Goal: Transaction & Acquisition: Purchase product/service

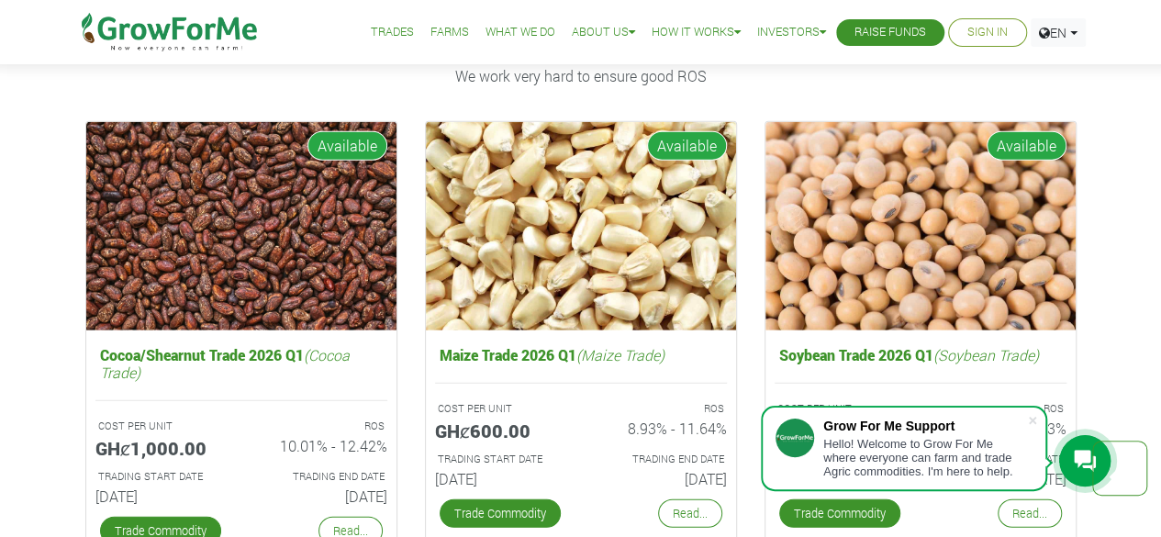
scroll to position [2365, 0]
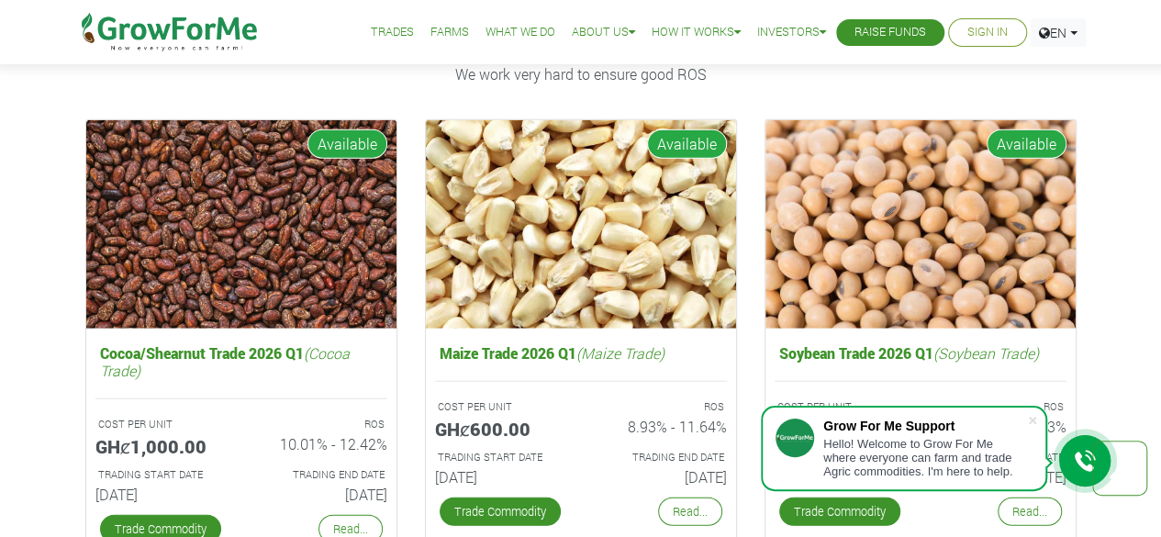
click at [501, 224] on img at bounding box center [581, 224] width 310 height 208
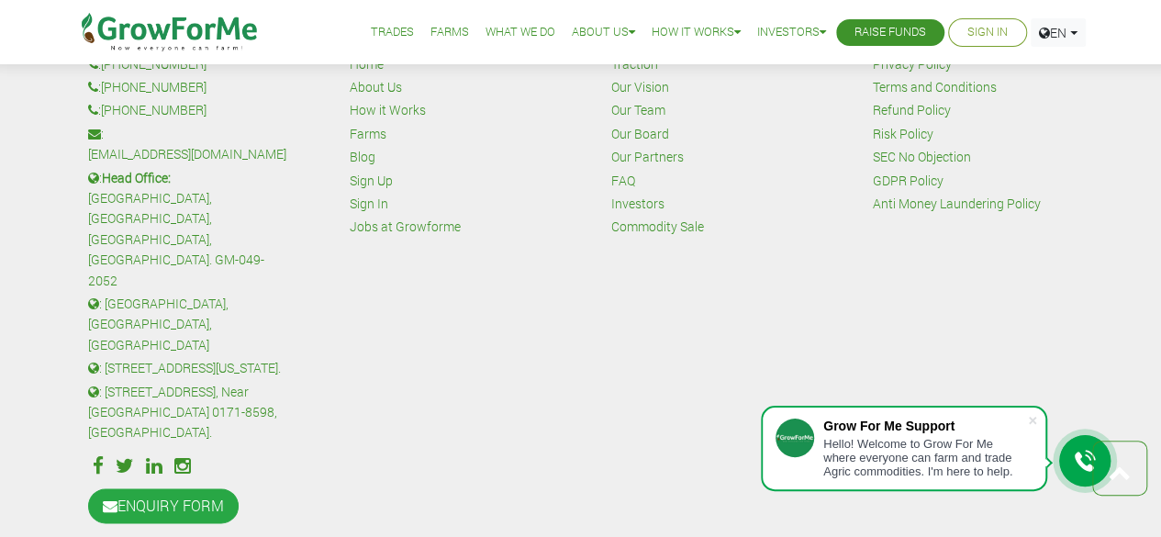
scroll to position [4016, 0]
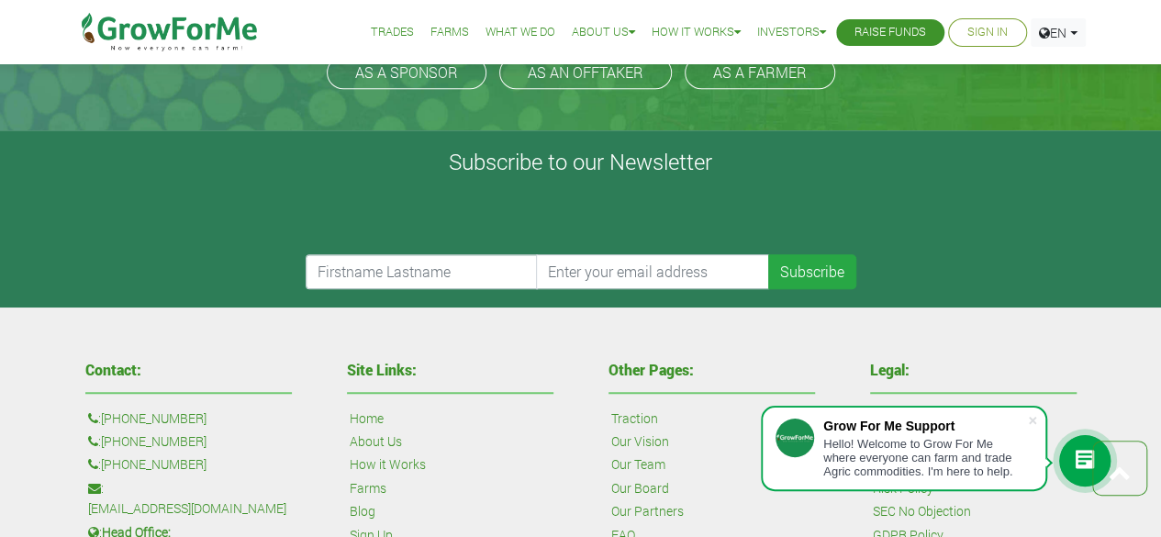
drag, startPoint x: 384, startPoint y: 389, endPoint x: 50, endPoint y: 393, distance: 333.1
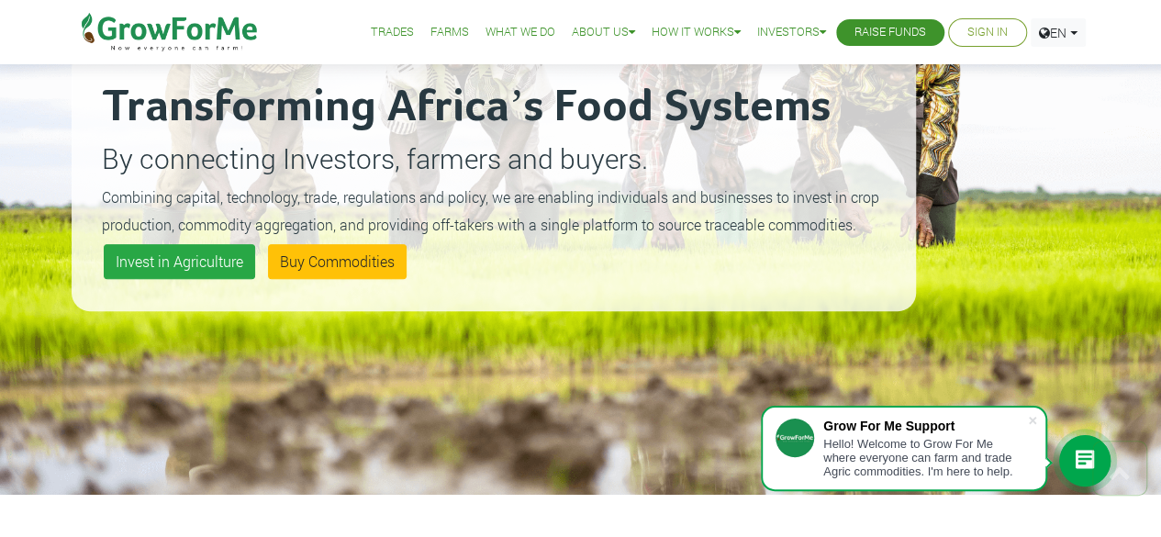
scroll to position [0, 0]
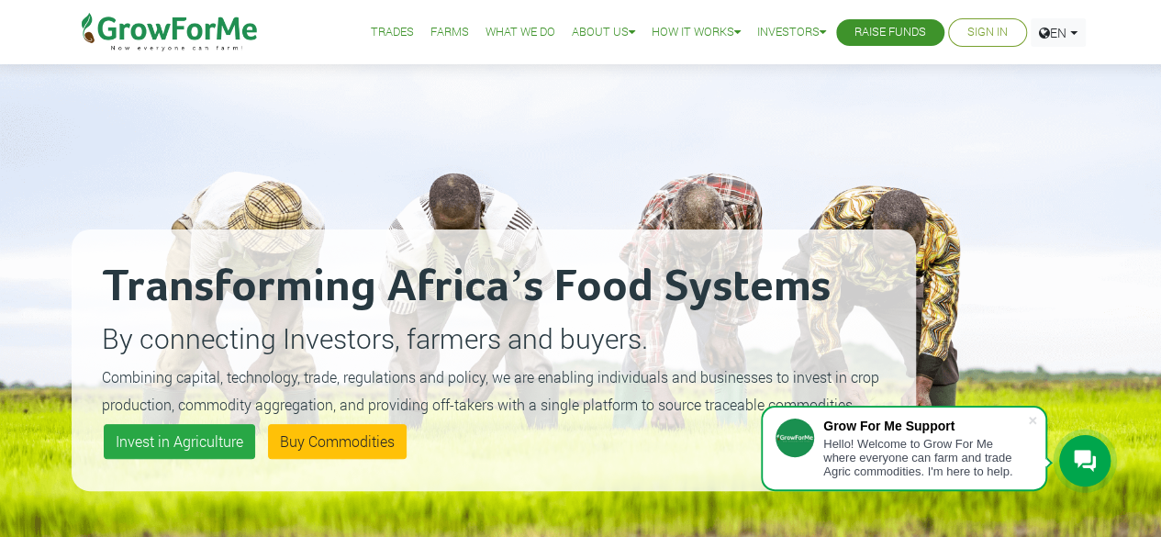
click at [518, 30] on link "What We Do" at bounding box center [520, 32] width 70 height 19
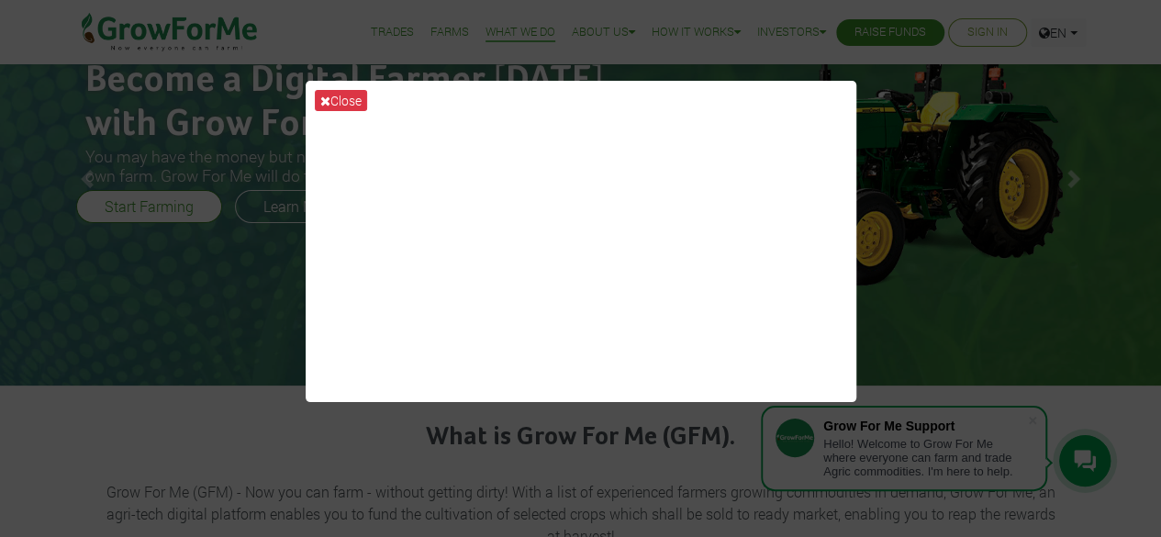
scroll to position [94, 0]
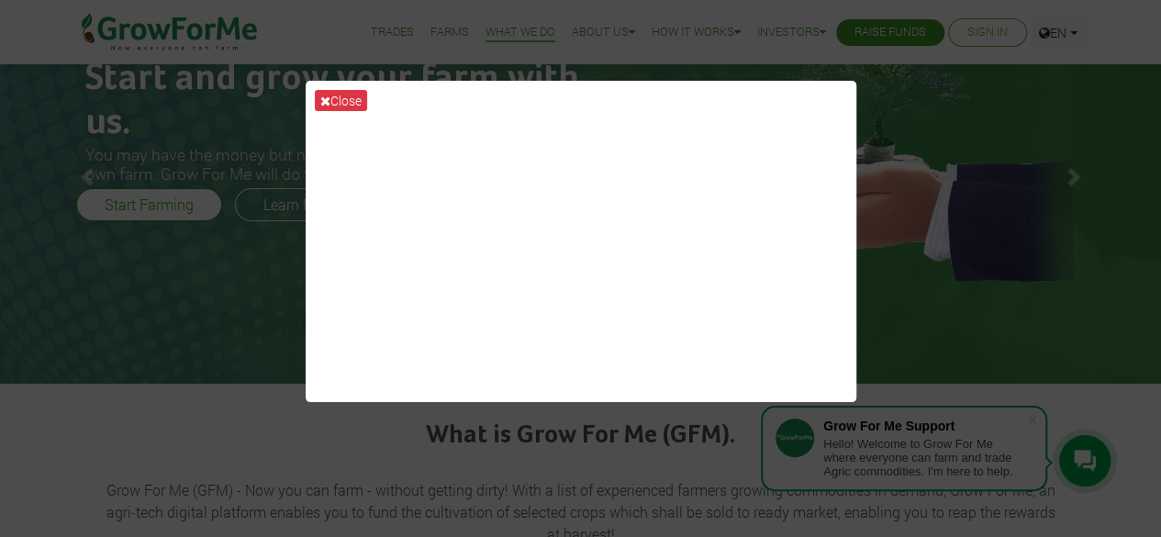
click at [886, 204] on div "Close" at bounding box center [580, 268] width 1161 height 537
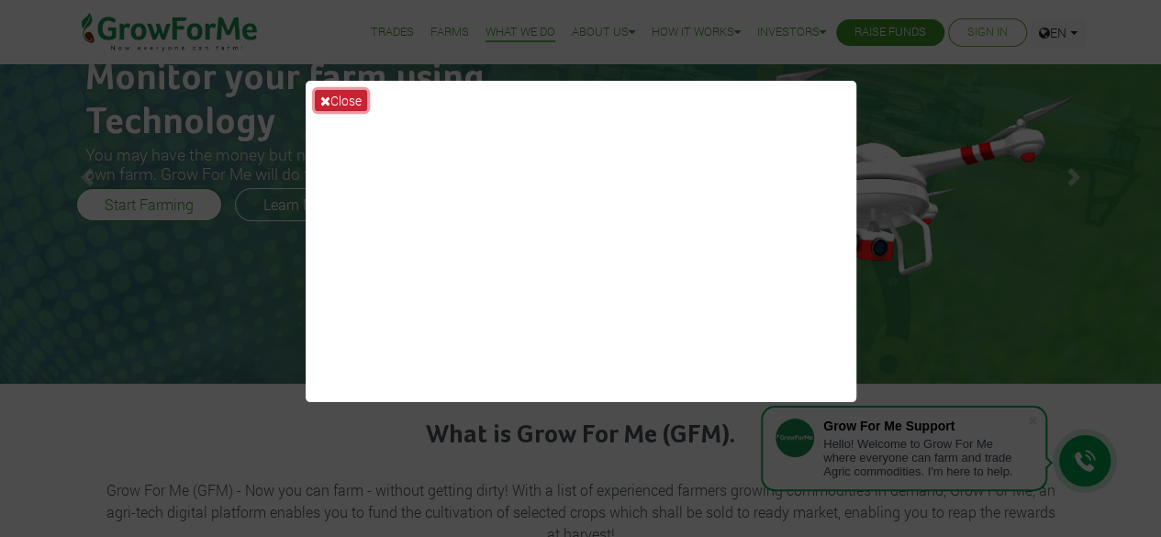
click at [347, 104] on button "Close" at bounding box center [341, 100] width 52 height 21
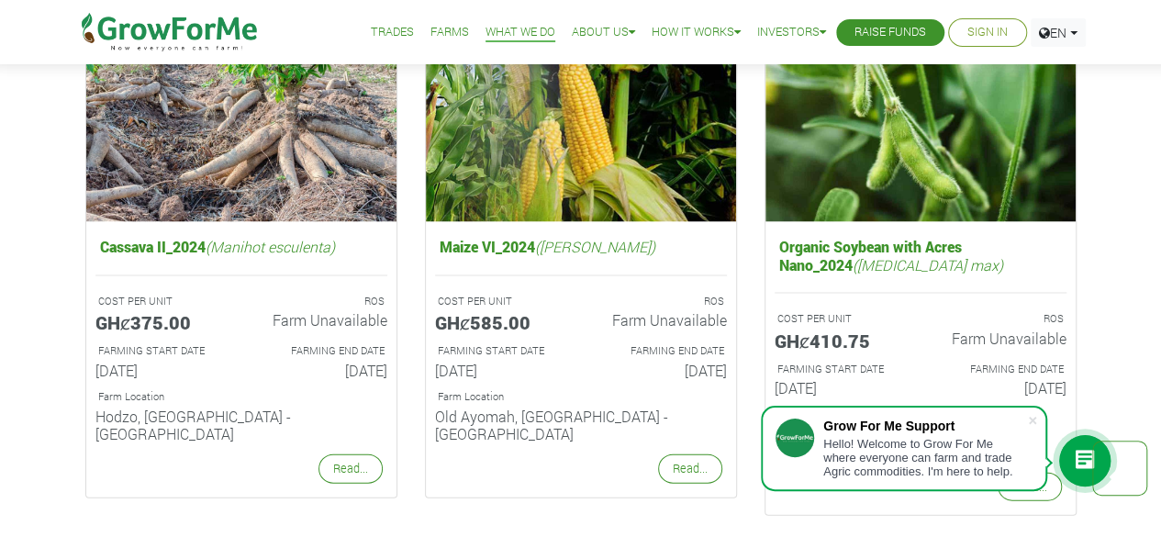
scroll to position [1798, 0]
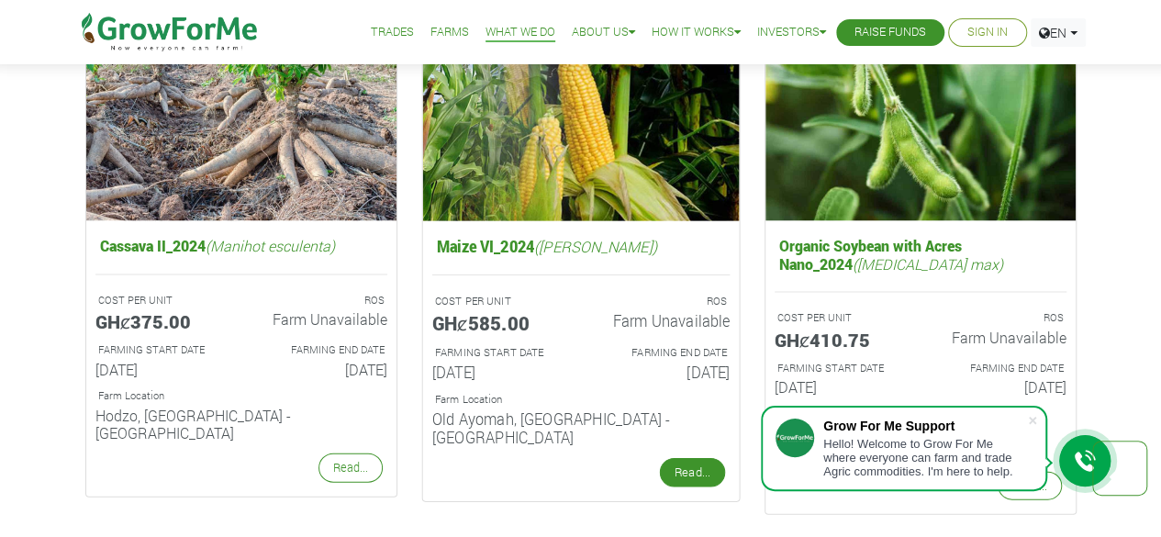
click at [677, 458] on link "Read..." at bounding box center [691, 472] width 65 height 29
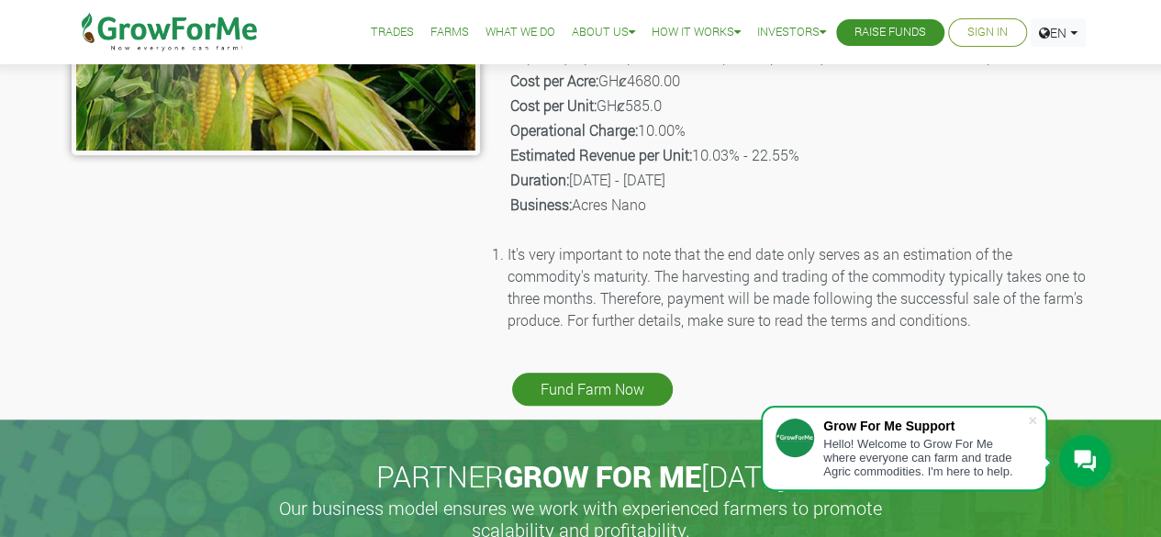
scroll to position [525, 0]
